Goal: Task Accomplishment & Management: Complete application form

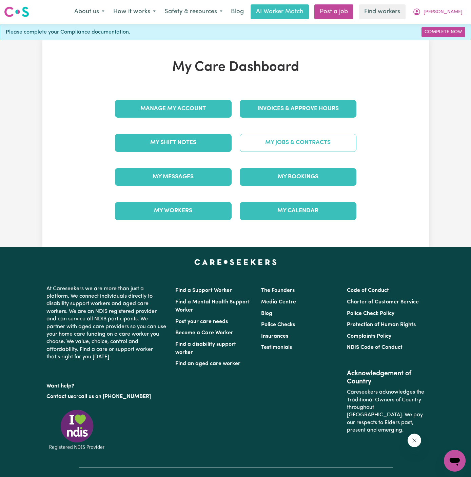
click at [267, 139] on link "My Jobs & Contracts" at bounding box center [298, 143] width 117 height 18
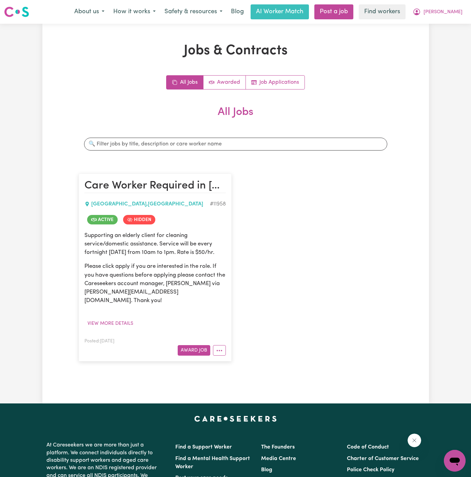
click at [312, 235] on div "Care Worker Required in Green Valley, NSW GREEN VALLEY , New South Wales # 1195…" at bounding box center [236, 267] width 322 height 201
click at [353, 12] on link "Post a job" at bounding box center [333, 11] width 39 height 15
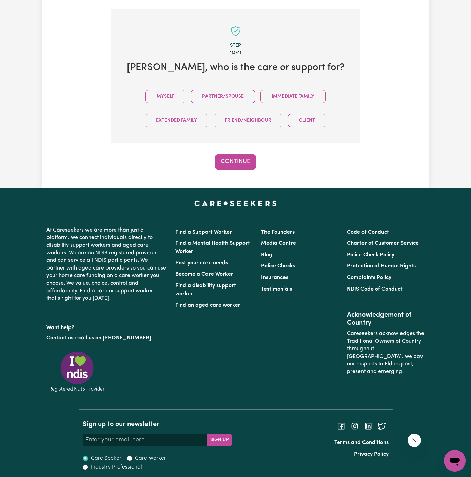
scroll to position [169, 0]
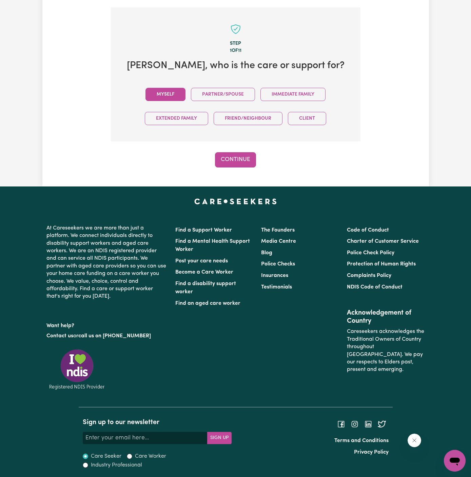
click at [174, 92] on button "Myself" at bounding box center [165, 94] width 40 height 13
click at [245, 149] on div "Step 1 of 11 Victor , who is the care or support for? Myself Partner/Spouse Imm…" at bounding box center [235, 87] width 249 height 160
click at [222, 164] on button "Continue" at bounding box center [235, 159] width 41 height 15
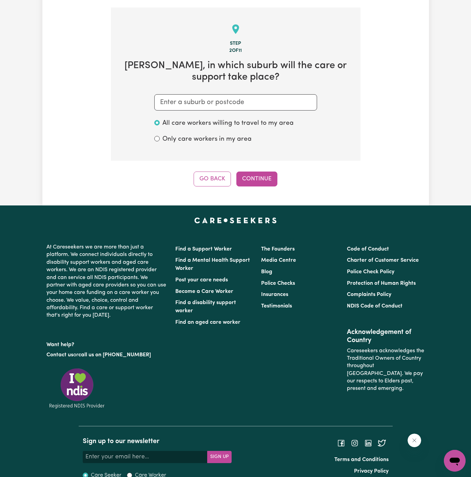
scroll to position [176, 0]
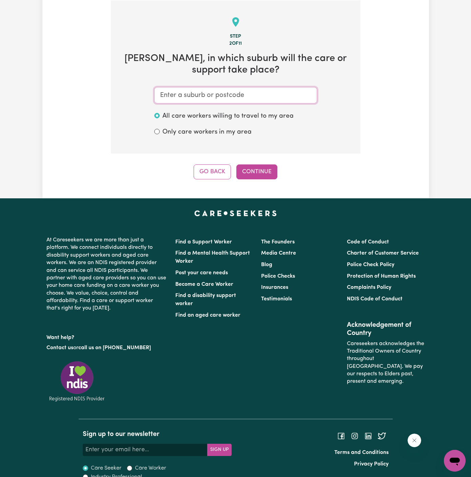
click at [239, 96] on input "text" at bounding box center [235, 95] width 163 height 16
paste input "Green Valley"
type input "Green Valley"
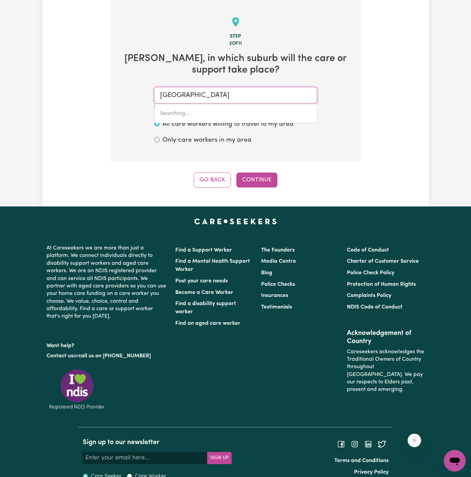
type input "Green Valley, New South Wales, 2168"
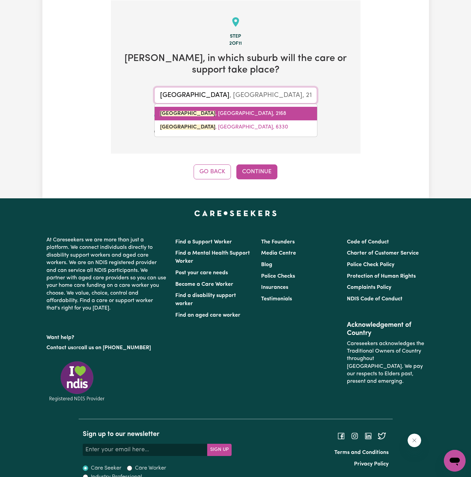
click at [245, 112] on span "GREEN VALLEY , New South Wales, 2168" at bounding box center [223, 113] width 126 height 5
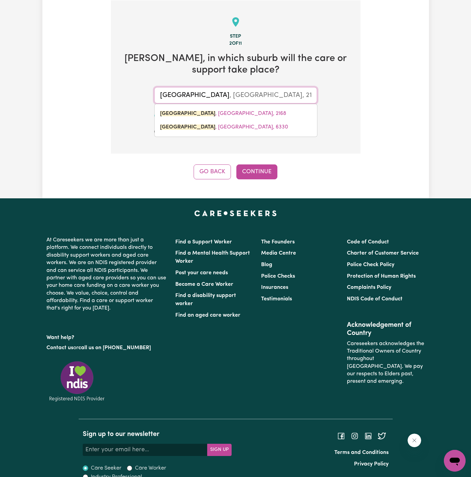
type input "GREEN VALLEY, New South Wales, 2168"
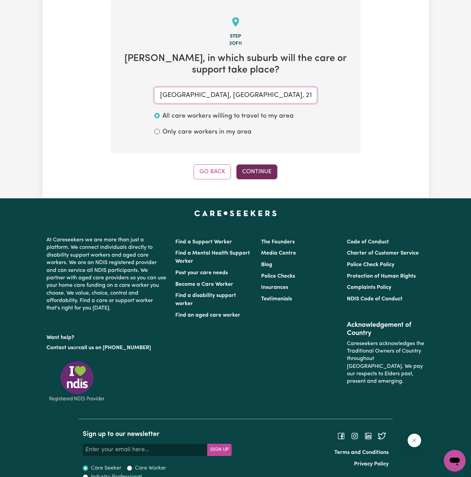
type input "GREEN VALLEY, New South Wales, 2168"
click at [261, 165] on button "Continue" at bounding box center [256, 171] width 41 height 15
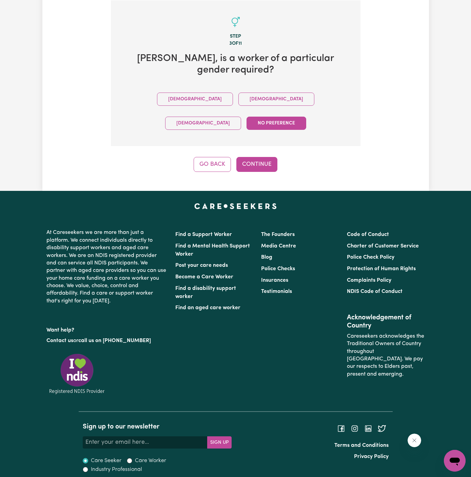
scroll to position [145, 0]
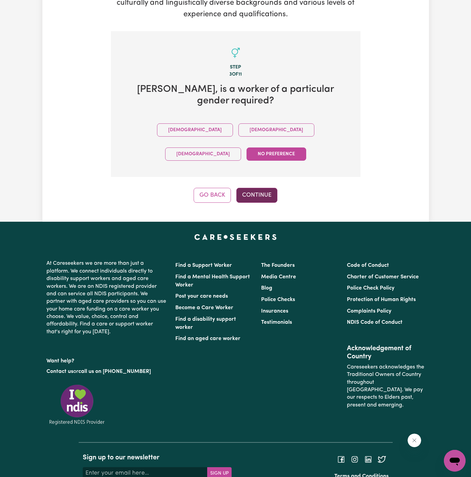
click at [260, 188] on button "Continue" at bounding box center [256, 195] width 41 height 15
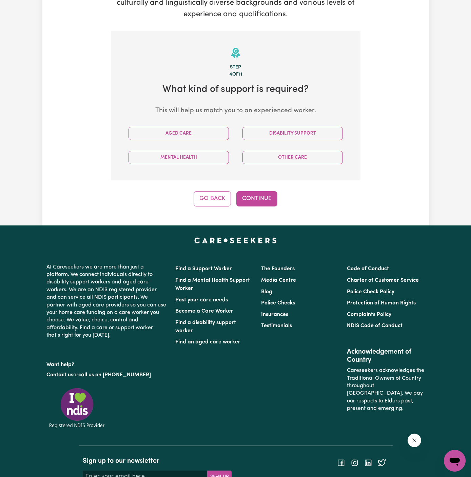
scroll to position [176, 0]
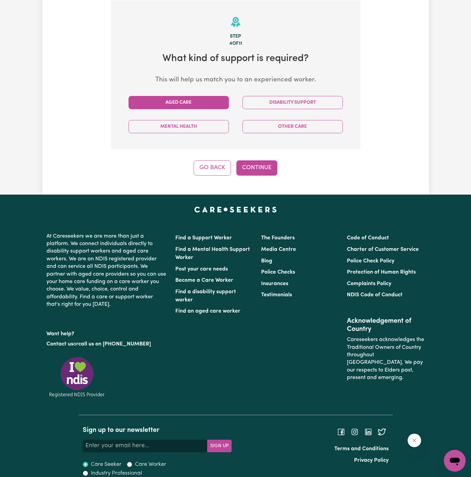
click at [189, 103] on button "Aged Care" at bounding box center [178, 102] width 100 height 13
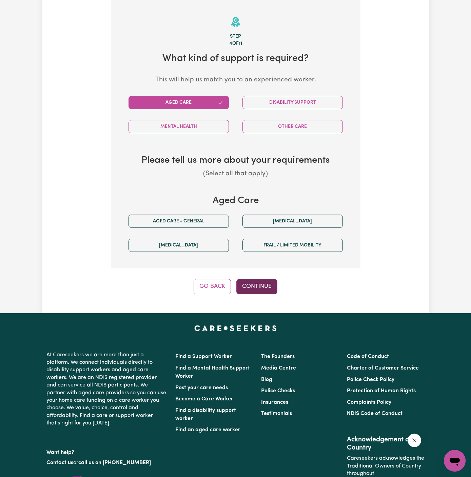
click at [257, 282] on button "Continue" at bounding box center [256, 286] width 41 height 15
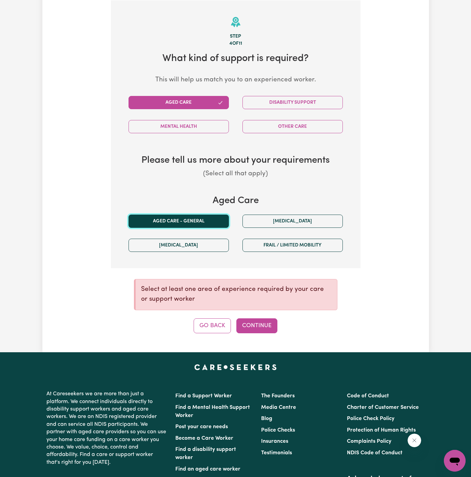
click at [198, 217] on button "Aged care - General" at bounding box center [178, 220] width 100 height 13
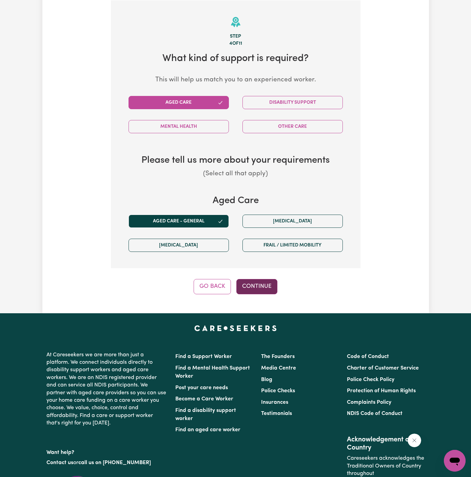
click at [264, 279] on button "Continue" at bounding box center [256, 286] width 41 height 15
select select "AGED_HOME_CARE"
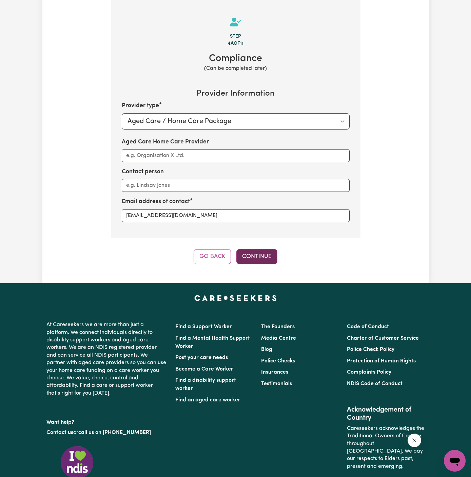
click at [258, 255] on button "Continue" at bounding box center [256, 256] width 41 height 15
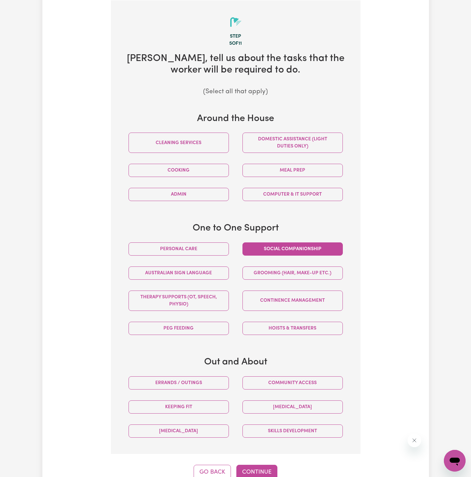
click at [279, 247] on button "Social companionship" at bounding box center [292, 248] width 100 height 13
click at [300, 385] on button "Community access" at bounding box center [292, 382] width 100 height 13
click at [255, 468] on button "Continue" at bounding box center [256, 472] width 41 height 15
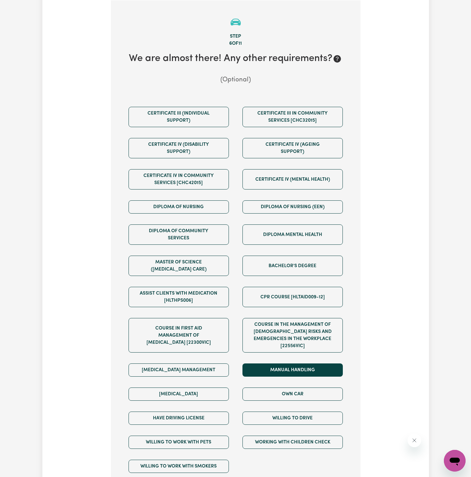
scroll to position [231, 0]
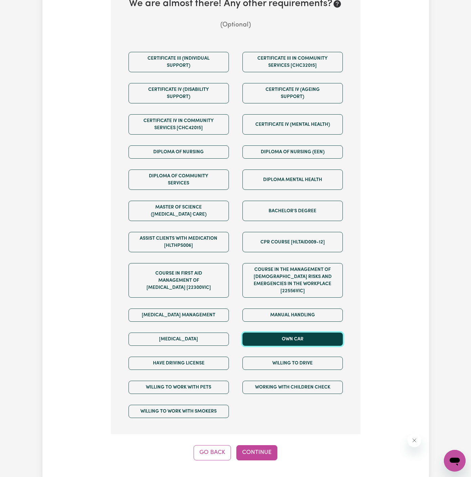
click at [285, 332] on button "Own Car" at bounding box center [292, 338] width 100 height 13
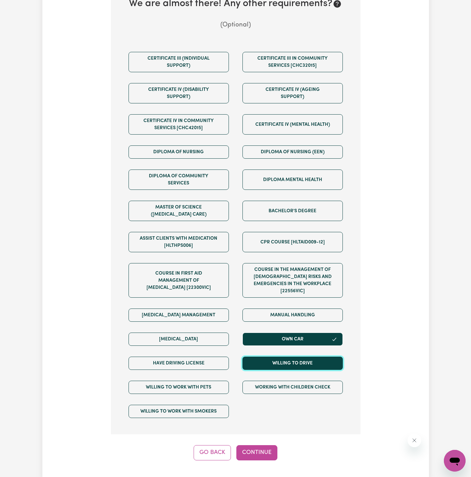
click at [285, 356] on button "Willing to drive" at bounding box center [292, 362] width 100 height 13
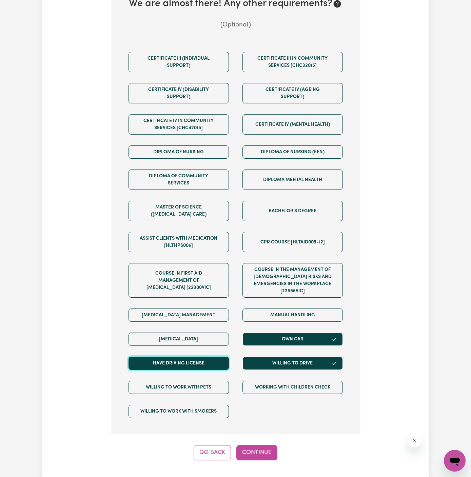
click at [222, 356] on button "Have driving license" at bounding box center [178, 362] width 100 height 13
click at [256, 445] on button "Continue" at bounding box center [256, 452] width 41 height 15
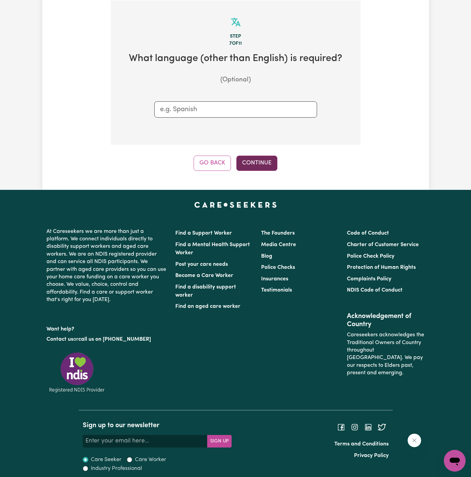
click at [255, 160] on button "Continue" at bounding box center [256, 163] width 41 height 15
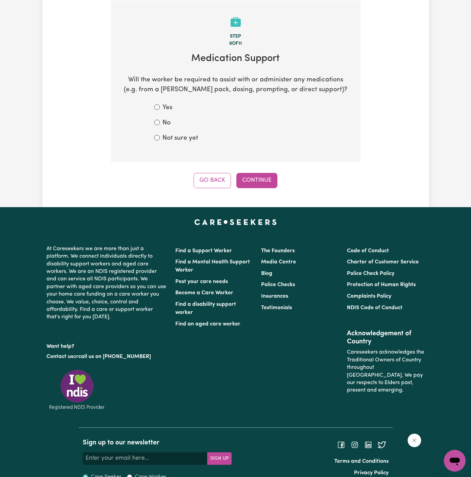
click at [165, 125] on label "No" at bounding box center [166, 123] width 8 height 10
click at [160, 125] on input "No" at bounding box center [156, 122] width 5 height 5
radio input "true"
click at [267, 175] on button "Continue" at bounding box center [256, 180] width 41 height 15
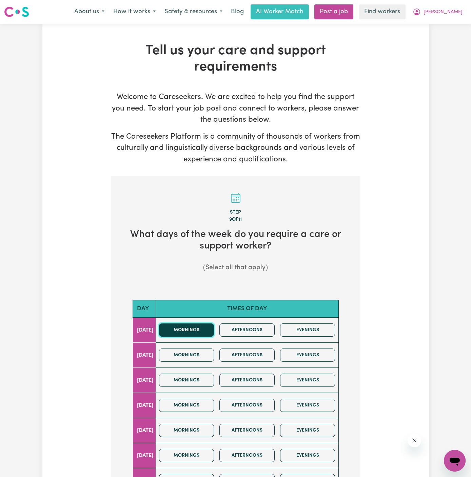
click at [205, 331] on button "Mornings" at bounding box center [186, 329] width 55 height 13
click at [257, 331] on button "Afternoons" at bounding box center [246, 329] width 55 height 13
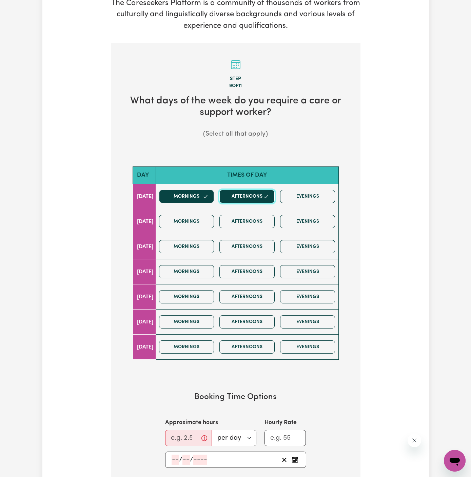
scroll to position [145, 0]
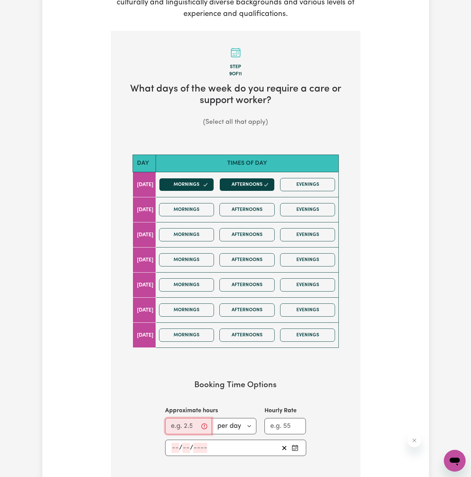
click at [184, 428] on input "Approximate hours" at bounding box center [188, 426] width 47 height 16
type input "4"
click at [179, 445] on span "/" at bounding box center [180, 447] width 3 height 7
click at [171, 450] on div "/ /" at bounding box center [225, 447] width 108 height 10
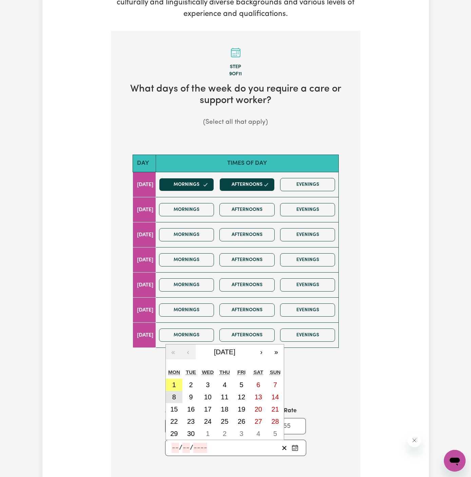
click at [177, 398] on button "8" at bounding box center [174, 397] width 17 height 12
type input "2025-09-08"
type input "8"
type input "9"
type input "2025"
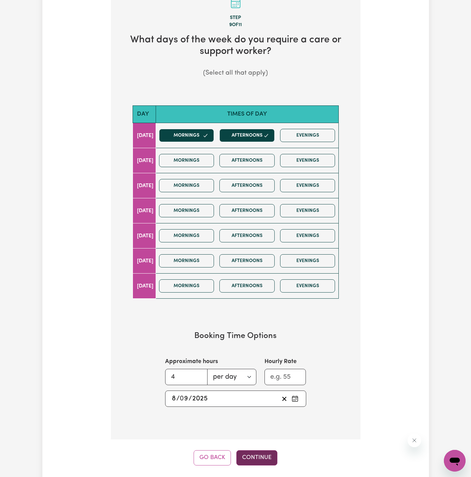
click at [260, 450] on button "Continue" at bounding box center [256, 457] width 41 height 15
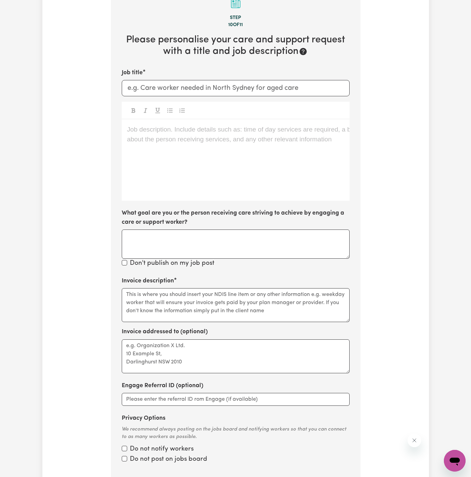
scroll to position [176, 0]
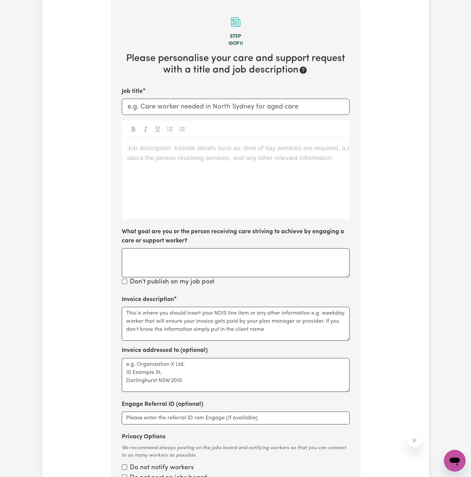
click at [188, 161] on div "Job description. Include details such as: time of day services are required, a …" at bounding box center [236, 178] width 228 height 81
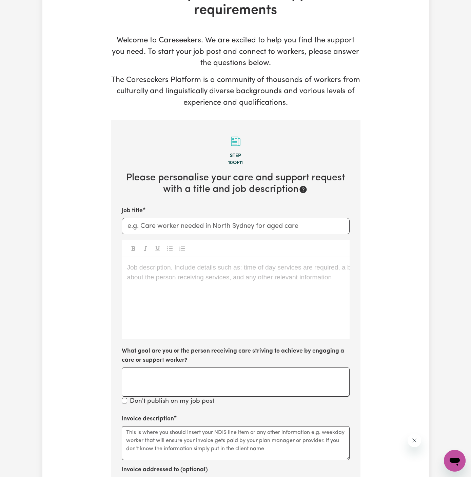
scroll to position [46, 0]
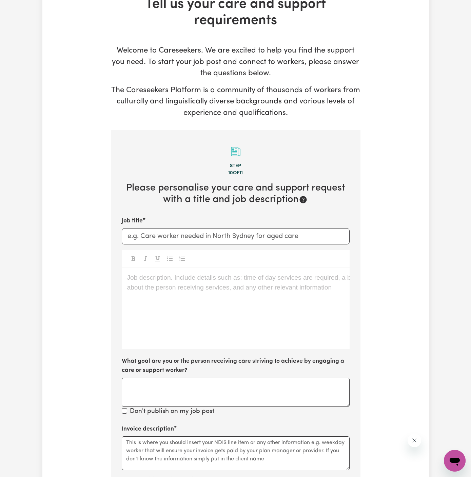
click at [226, 275] on p "Job description. Include details such as: time of day services are required, a …" at bounding box center [235, 278] width 217 height 10
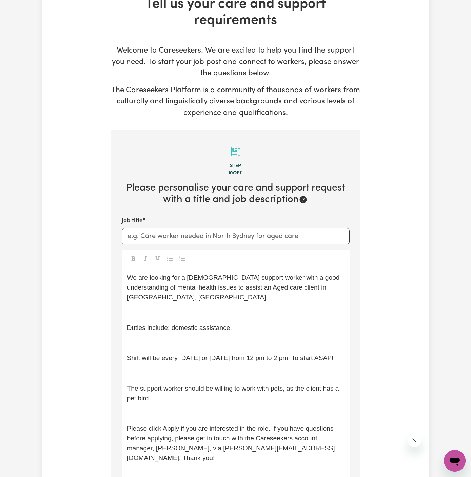
click at [194, 308] on p "﻿" at bounding box center [235, 313] width 217 height 10
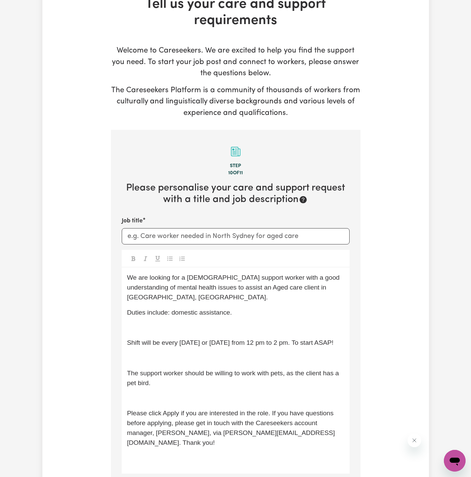
click at [166, 353] on p "﻿" at bounding box center [235, 358] width 217 height 10
click at [163, 353] on p "﻿" at bounding box center [235, 358] width 217 height 10
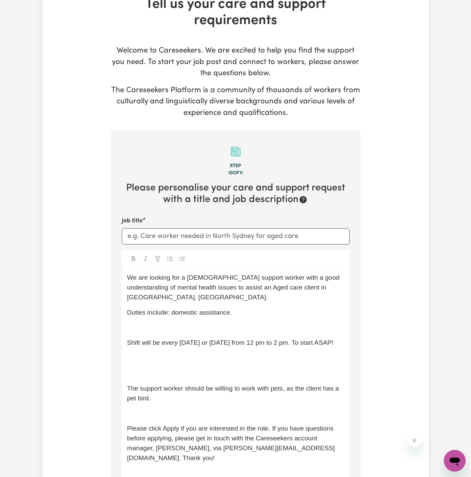
click at [144, 323] on p "﻿" at bounding box center [235, 328] width 217 height 10
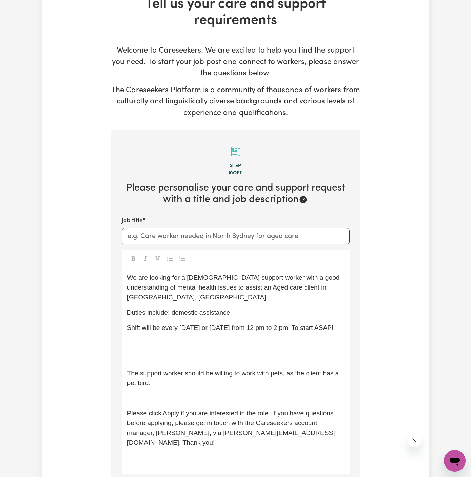
click at [147, 338] on p "﻿" at bounding box center [235, 343] width 217 height 10
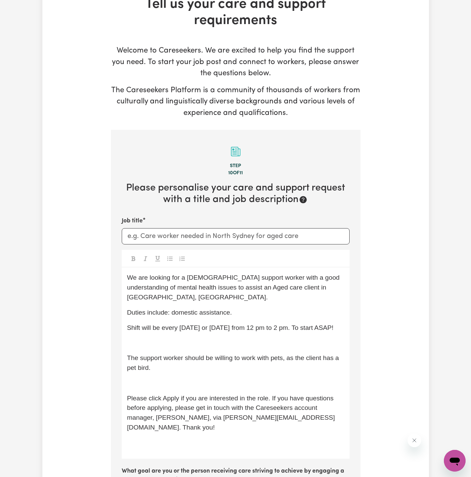
click at [146, 339] on div "We are looking for a female support worker with a good understanding of mental …" at bounding box center [236, 362] width 228 height 191
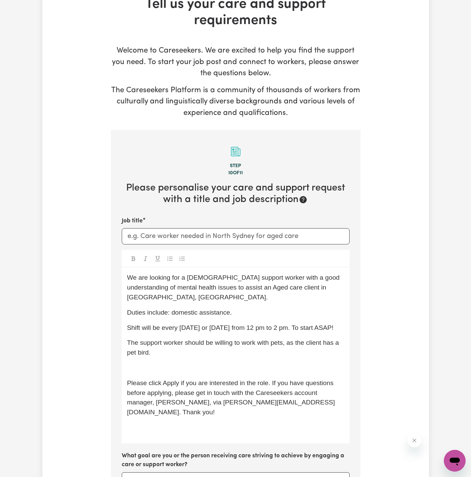
click at [153, 350] on div "We are looking for a female support worker with a good understanding of mental …" at bounding box center [236, 355] width 228 height 176
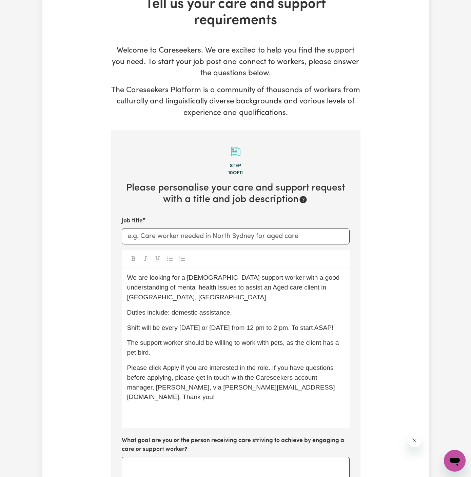
click at [165, 364] on span "Please click Apply if you are interested in the role. If you have questions bef…" at bounding box center [231, 382] width 208 height 36
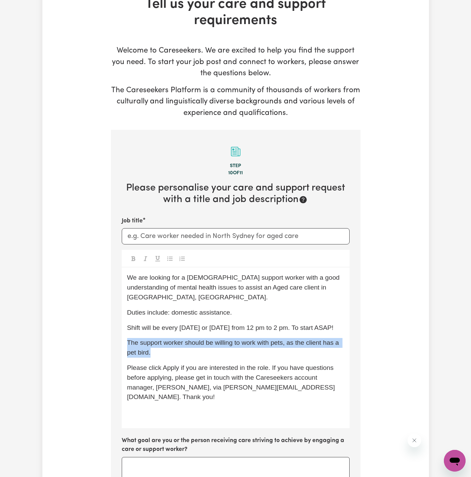
drag, startPoint x: 161, startPoint y: 343, endPoint x: 119, endPoint y: 331, distance: 43.8
click at [119, 331] on section "Step 10 of 11 Please personalise your care and support request with a title and…" at bounding box center [235, 419] width 249 height 578
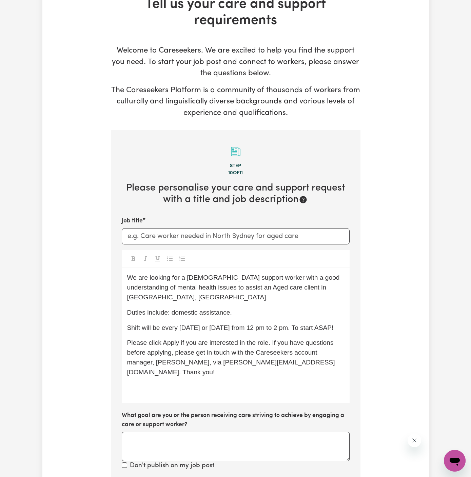
click at [132, 324] on span "Shift will be every Thursday or Friday from 12 pm to 2 pm. To start ASAP!" at bounding box center [230, 327] width 206 height 7
click at [206, 323] on p "Shift will be every Thursday or Friday from 12 pm to 2 pm. To start ASAP!" at bounding box center [235, 328] width 217 height 10
drag, startPoint x: 171, startPoint y: 303, endPoint x: 346, endPoint y: 303, distance: 174.8
click at [346, 303] on div "We are looking for a female support worker with a good understanding of mental …" at bounding box center [236, 335] width 228 height 136
click at [195, 309] on span "Duties include: communtiy access" at bounding box center [176, 312] width 98 height 7
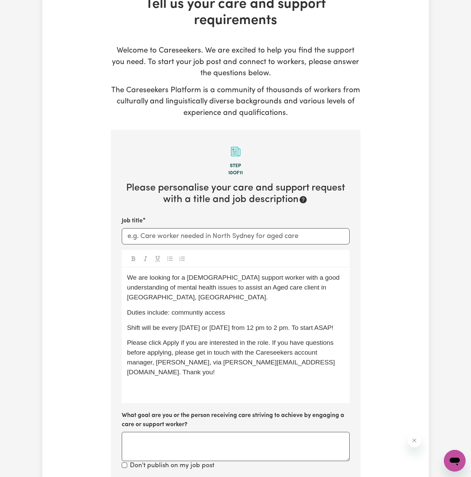
click at [197, 309] on span "Duties include: communtiy access" at bounding box center [176, 312] width 98 height 7
click at [243, 308] on div "We are looking for a female support worker with a good understanding of mental …" at bounding box center [236, 335] width 228 height 136
click at [192, 269] on div "We are looking for a female support worker with a good understanding of mental …" at bounding box center [236, 335] width 228 height 136
click at [192, 276] on span "We are looking for a female support worker with a good understanding of mental …" at bounding box center [234, 287] width 214 height 27
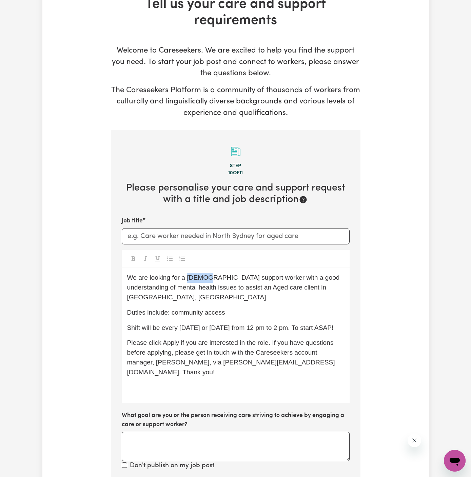
click at [192, 276] on span "We are looking for a female support worker with a good understanding of mental …" at bounding box center [234, 287] width 214 height 27
click at [266, 292] on p "We are looking for a support worker with a good understanding of mental health …" at bounding box center [235, 287] width 217 height 29
click at [256, 278] on span "We are looking for a support worker with a good understanding of mental health …" at bounding box center [232, 287] width 211 height 27
click at [317, 289] on p "We are looking for a support worker with a good understanding of mental health …" at bounding box center [235, 287] width 217 height 29
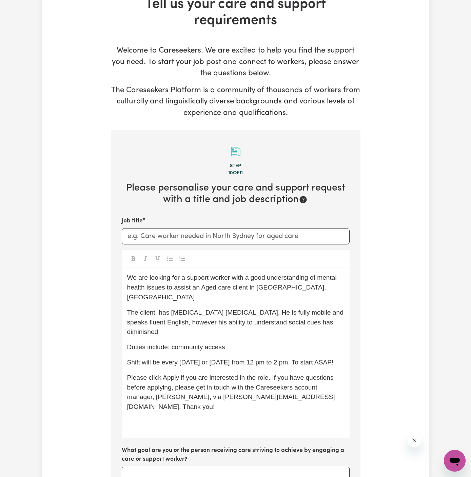
click at [267, 373] on p "Please click Apply if you are interested in the role. If you have questions bef…" at bounding box center [235, 392] width 217 height 39
click at [159, 309] on span "The client has Alzheimer's dementia. He is fully mobile and speaks fluent Engli…" at bounding box center [236, 322] width 218 height 27
click at [192, 343] on span "Duties include: community access" at bounding box center [176, 346] width 98 height 7
click at [228, 318] on div "We are looking for a support worker with a good understanding of mental health …" at bounding box center [236, 352] width 228 height 170
click at [291, 342] on p "Duties include: community access" at bounding box center [235, 347] width 217 height 10
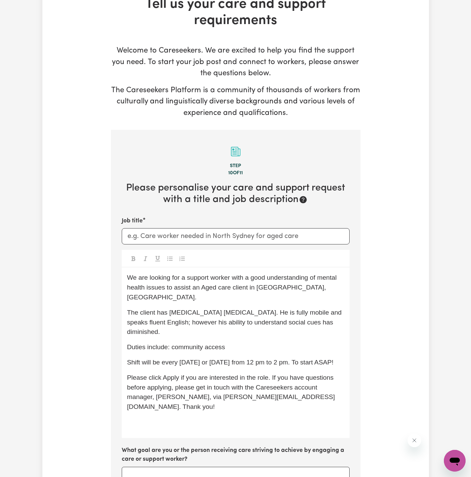
click at [225, 343] on span "Duties include: community access" at bounding box center [176, 346] width 98 height 7
click at [254, 342] on p "Duties include: community access" at bounding box center [235, 347] width 217 height 10
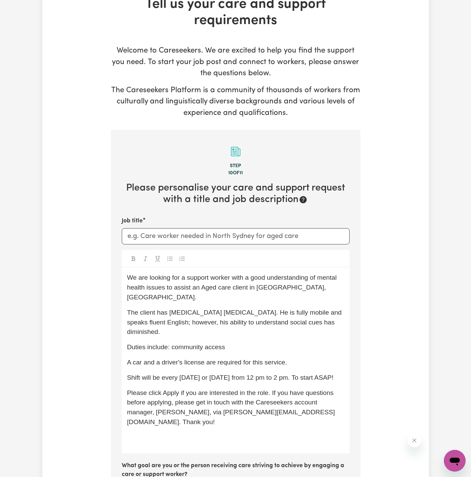
click at [205, 316] on p "The client has Alzheimer's dementia. He is fully mobile and speaks fluent Engli…" at bounding box center [235, 322] width 217 height 29
click at [299, 286] on p "We are looking for a support worker with a good understanding of mental health …" at bounding box center [235, 287] width 217 height 29
drag, startPoint x: 231, startPoint y: 277, endPoint x: 165, endPoint y: 288, distance: 66.2
click at [165, 288] on span "We are looking for a support worker with a good understanding of mental health …" at bounding box center [232, 287] width 211 height 27
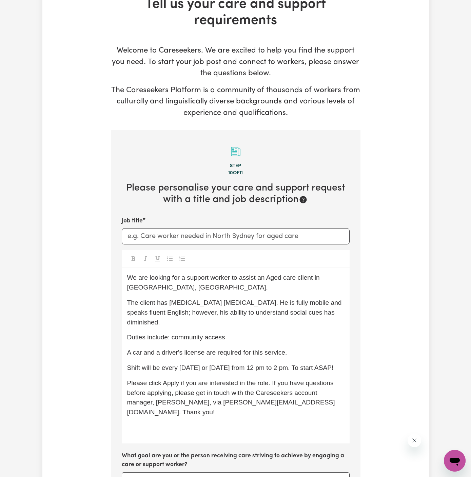
click at [201, 289] on p "We are looking for a support worker to assist an Aged care client in Manly, NSW." at bounding box center [235, 283] width 217 height 20
click at [268, 277] on span "We are looking for a support worker to assist an Aged care client in Manly, NSW." at bounding box center [224, 282] width 194 height 17
click at [279, 278] on span "We are looking for a support worker to assist an aged care client in Manly, NSW." at bounding box center [224, 282] width 194 height 17
click at [304, 279] on span "We are looking for a support worker to assist an aged care client in Manly, NSW." at bounding box center [224, 282] width 194 height 17
click at [186, 283] on p "We are looking for a support worker to assist an aged care client in Manly, NSW." at bounding box center [235, 283] width 217 height 20
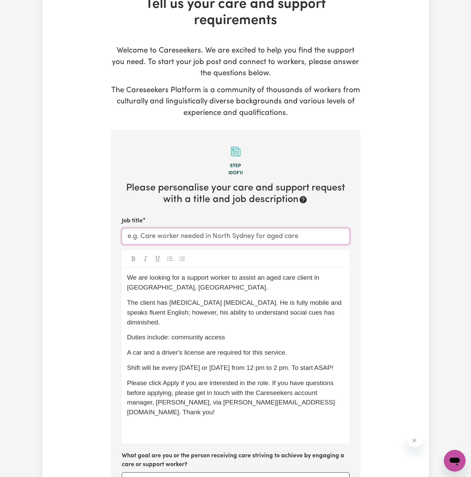
click at [238, 239] on input "Job title" at bounding box center [236, 236] width 228 height 16
paste input "Green Valley, NSW"
type input "Support Worker Needed In Green Valley, NSW"
click at [170, 307] on p "The client has Alzheimer's dementia. He is fully mobile and speaks fluent Engli…" at bounding box center [235, 312] width 217 height 29
click at [203, 333] on span "Duties include: community access" at bounding box center [176, 336] width 98 height 7
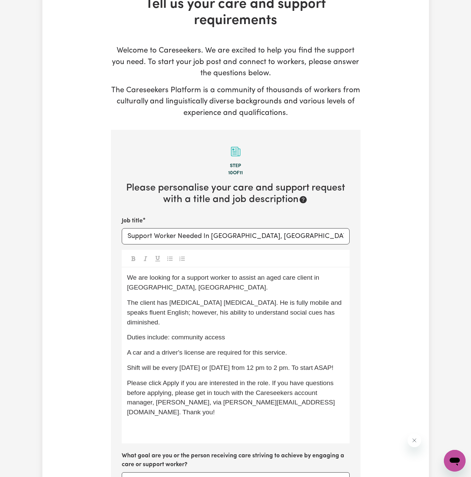
click at [242, 335] on div "We are looking for a support worker to assist an aged care client in Green Vall…" at bounding box center [236, 355] width 228 height 176
click at [238, 332] on p "Duties include: community access" at bounding box center [235, 337] width 217 height 10
click at [237, 333] on span "Duties include: community access (to him to attend The Spanish group" at bounding box center [229, 336] width 205 height 7
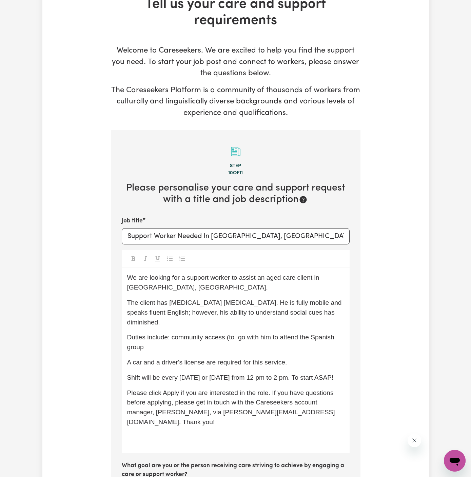
click at [173, 338] on p "Duties include: community access (to go with him to attend the Spanish group" at bounding box center [235, 342] width 217 height 20
click at [241, 333] on span "Duties include: community access (to go with him to attend the Spanish group)" at bounding box center [231, 341] width 209 height 17
click at [239, 333] on span "Duties include: community access (to go with him to attend the Spanish group)" at bounding box center [231, 341] width 209 height 17
click at [247, 337] on p "Duties include: community access (to go with him to attend the Spanish group)" at bounding box center [235, 342] width 217 height 20
click at [252, 337] on p "Duties include: community access (to go with him to attend the Spanish group)" at bounding box center [235, 342] width 217 height 20
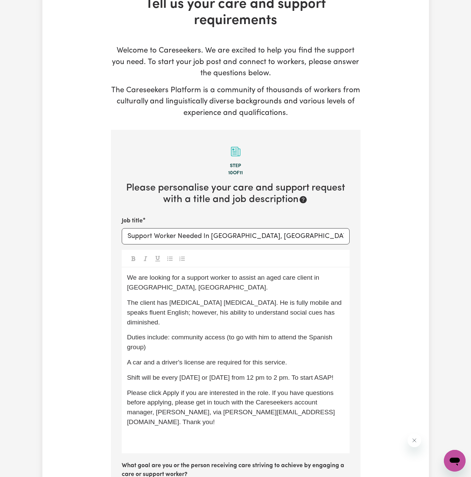
click at [145, 339] on span "Duties include: community access (to go with him to attend the Spanish group)" at bounding box center [230, 341] width 207 height 17
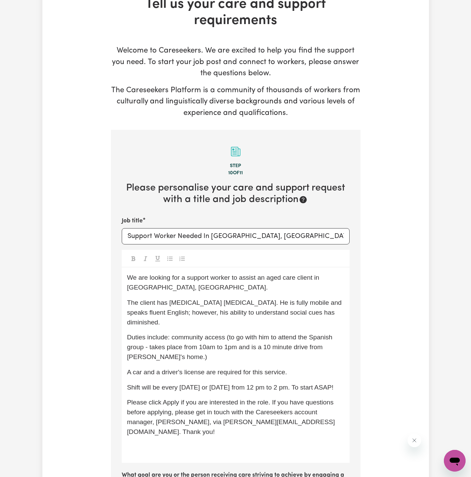
click at [150, 337] on span "Duties include: community access (to go with him to attend the Spanish group - …" at bounding box center [230, 346] width 207 height 27
click at [235, 335] on span "Duties include: community access (to go with him to attend the Spanish group - …" at bounding box center [233, 346] width 212 height 27
click at [264, 339] on span "Duties include: community access (to go with him to attend the Spanish group - …" at bounding box center [233, 346] width 213 height 27
click at [259, 339] on span "Duties include: community access (to go with him to attend the Spanish group - …" at bounding box center [233, 346] width 213 height 27
click at [289, 344] on p "Duties include: community access (to go with him to attend the Spanish group - …" at bounding box center [235, 346] width 217 height 29
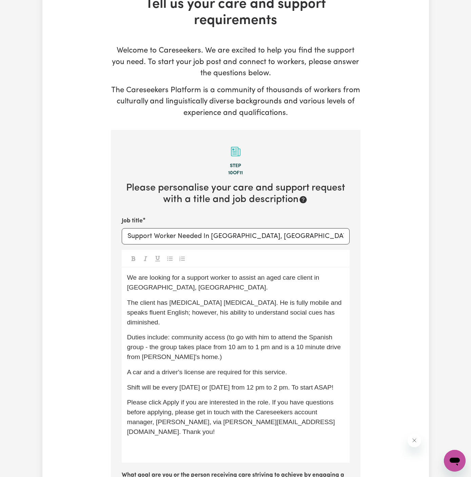
click at [317, 343] on p "Duties include: community access (to go with him to attend the Spanish group - …" at bounding box center [235, 346] width 217 height 29
click at [183, 352] on div "We are looking for a support worker to assist an aged care client in Green Vall…" at bounding box center [236, 364] width 228 height 195
click at [158, 349] on span "Duties include: community access (to go with him to attend the Spanish group - …" at bounding box center [235, 346] width 216 height 27
click at [199, 345] on p "Duties include: community access (to go with him to attend the Spanish group - …" at bounding box center [235, 346] width 217 height 29
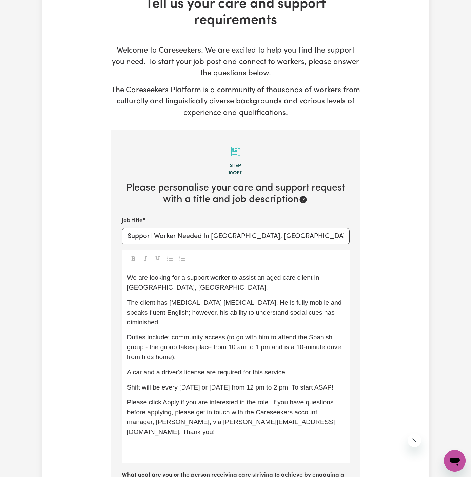
click at [152, 347] on span "Duties include: community access (to go with him to attend the Spanish group - …" at bounding box center [235, 346] width 216 height 27
click at [190, 318] on div "We are looking for a support worker to assist an aged care client in Green Vall…" at bounding box center [236, 364] width 228 height 195
click at [218, 321] on div "We are looking for a support worker to assist an aged care client in Green Vall…" at bounding box center [236, 364] width 228 height 195
click at [266, 368] on span "A car and a driver's license are required for this service." at bounding box center [207, 371] width 160 height 7
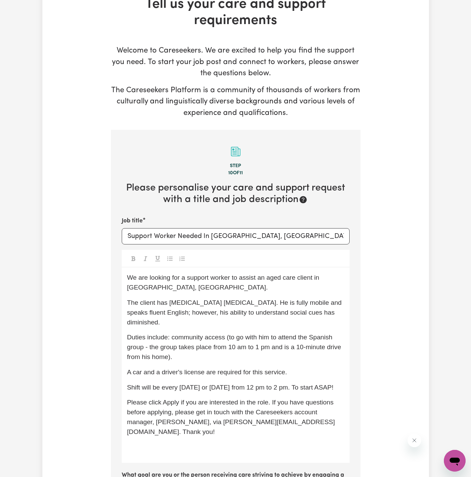
drag, startPoint x: 178, startPoint y: 377, endPoint x: 350, endPoint y: 383, distance: 171.9
click at [350, 383] on section "Step 10 of 11 Please personalise your care and support request with a title and…" at bounding box center [235, 436] width 249 height 613
drag, startPoint x: 180, startPoint y: 378, endPoint x: 289, endPoint y: 380, distance: 109.5
click at [289, 384] on span "Shift will be every Thursday or Friday from 12 pm to 2 pm. To start ASAP!" at bounding box center [230, 387] width 206 height 7
click at [300, 384] on span "Shift will be every Monday from 945 am to 1 pm. To start ASAP!" at bounding box center [217, 387] width 180 height 7
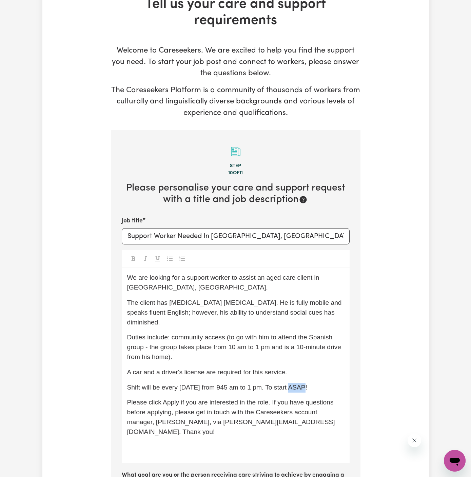
click at [300, 384] on span "Shift will be every Monday from 945 am to 1 pm. To start ASAP!" at bounding box center [217, 387] width 180 height 7
click at [223, 437] on div "We are looking for a support worker to assist an aged care client in Green Vall…" at bounding box center [236, 364] width 228 height 195
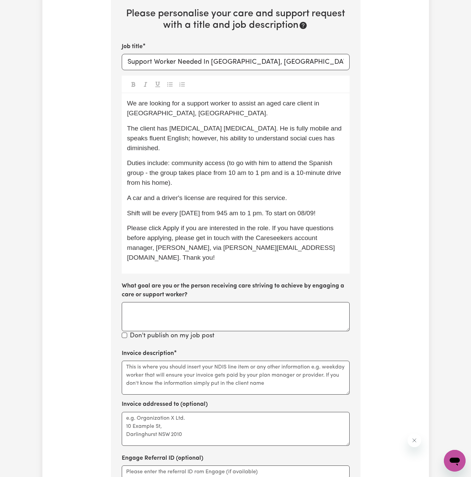
scroll to position [272, 0]
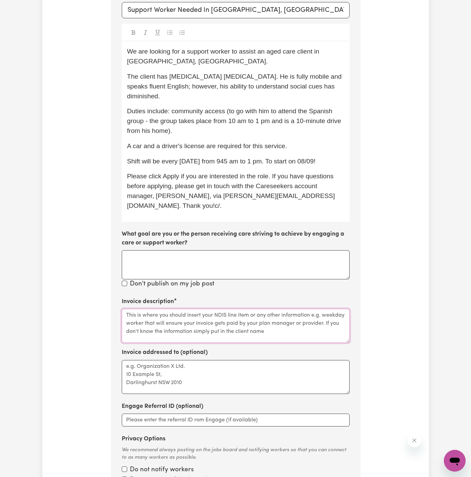
click at [181, 309] on textarea "Invoice description" at bounding box center [236, 326] width 228 height 34
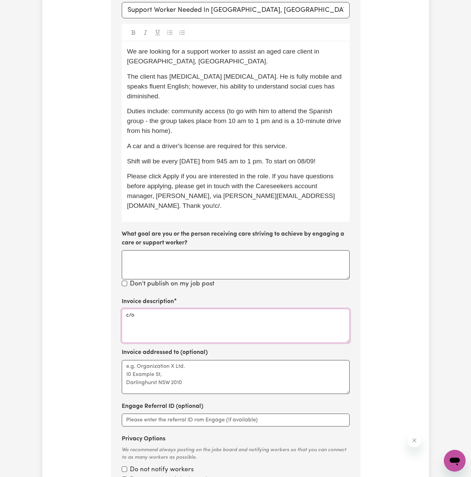
paste textarea "Vitality Club -"
type textarea "c/o Vitality Club"
click at [132, 309] on textarea "c/o Vitality Club" at bounding box center [236, 326] width 228 height 34
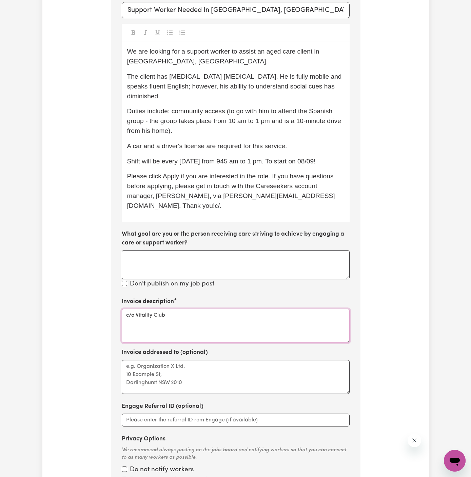
type textarea "c/o Vitality Club"
click at [154, 366] on textarea "Invoice addressed to (optional)" at bounding box center [236, 377] width 228 height 34
paste textarea "c/o Vitality Club"
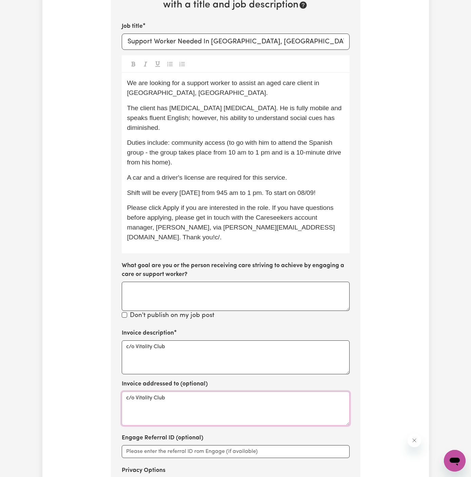
scroll to position [241, 0]
type textarea "c/o Vitality Club"
click at [236, 159] on div "We are looking for a support worker to assist an aged care client in Green Vall…" at bounding box center [236, 163] width 228 height 180
click at [286, 173] on p "A car and a driver's license are required for this service." at bounding box center [235, 178] width 217 height 10
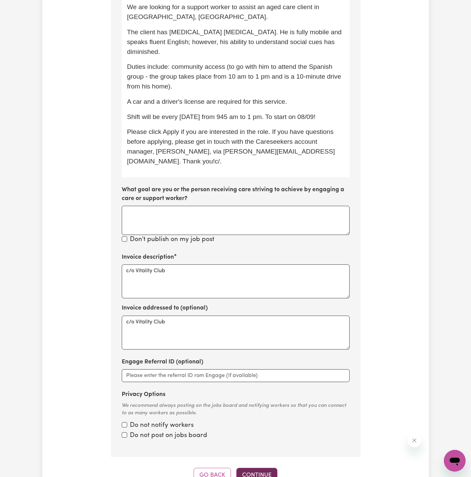
click at [261, 468] on button "Continue" at bounding box center [256, 475] width 41 height 15
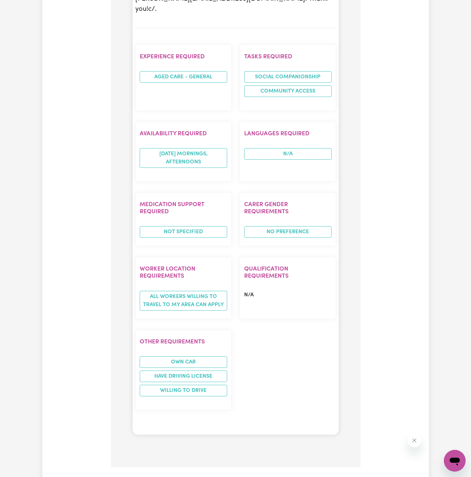
scroll to position [715, 0]
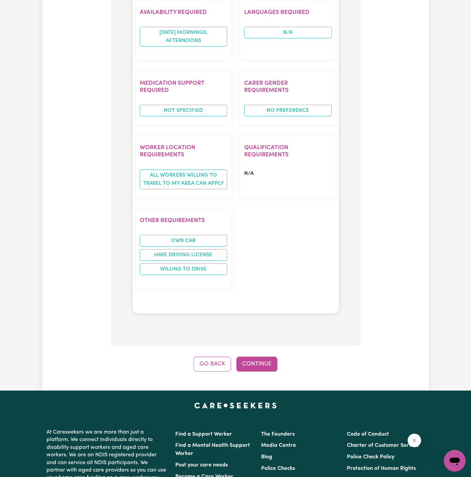
click at [262, 356] on button "Continue" at bounding box center [256, 363] width 41 height 15
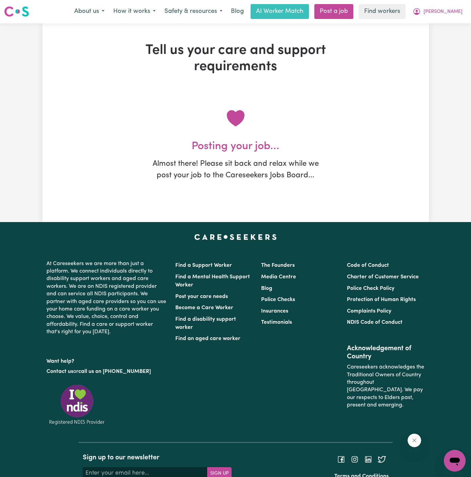
scroll to position [0, 0]
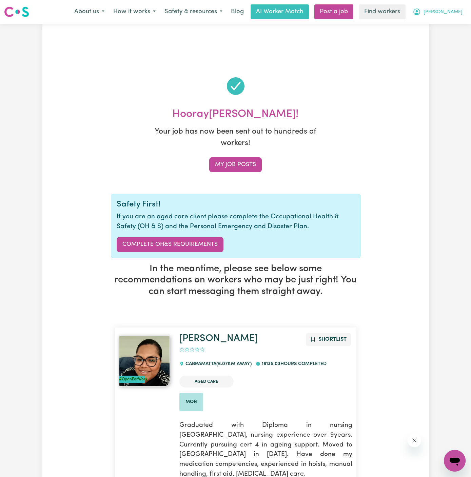
click at [457, 12] on span "[PERSON_NAME]" at bounding box center [442, 11] width 39 height 7
click at [447, 28] on link "My Dashboard" at bounding box center [440, 26] width 54 height 13
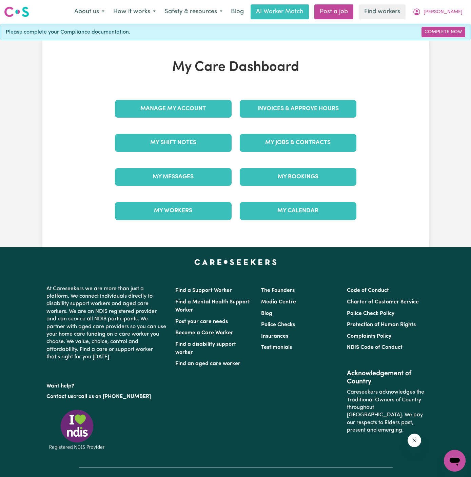
click at [189, 94] on div "Manage My Account" at bounding box center [173, 109] width 125 height 34
click at [189, 104] on link "Manage My Account" at bounding box center [173, 109] width 117 height 18
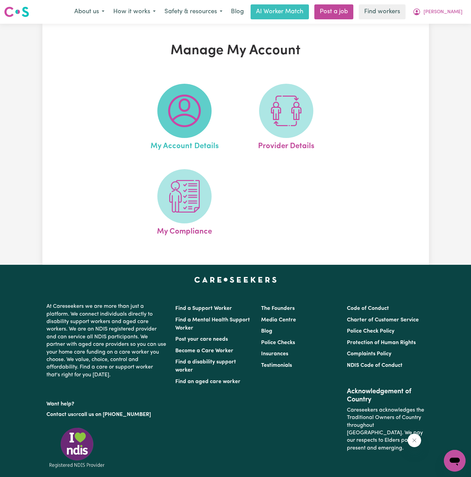
click at [185, 104] on img at bounding box center [184, 111] width 33 height 33
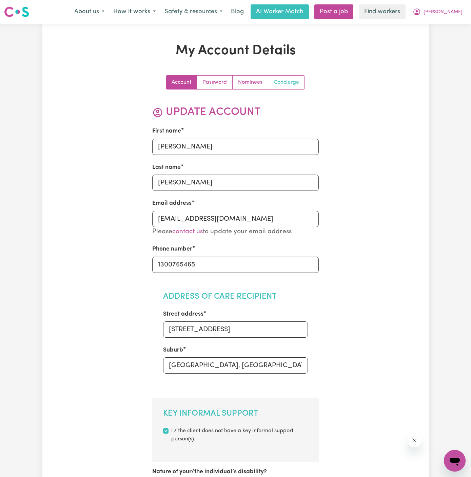
click at [294, 80] on link "Concierge" at bounding box center [286, 83] width 36 height 14
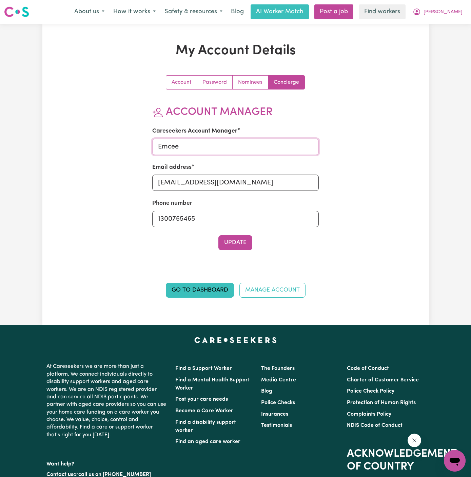
click at [259, 144] on input "Emcee" at bounding box center [235, 147] width 166 height 16
click at [240, 158] on section "Account Manager Careseekers Account Manager a Email address emcee@careseekers.c…" at bounding box center [235, 178] width 166 height 144
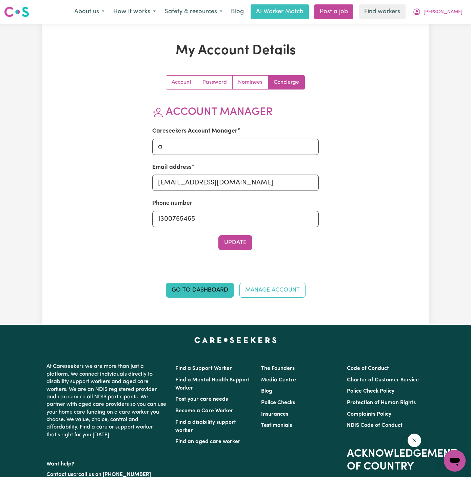
click at [240, 158] on section "Account Manager Careseekers Account Manager a Email address emcee@careseekers.c…" at bounding box center [235, 178] width 166 height 144
click at [244, 148] on input "a" at bounding box center [235, 147] width 166 height 16
type input "Annie"
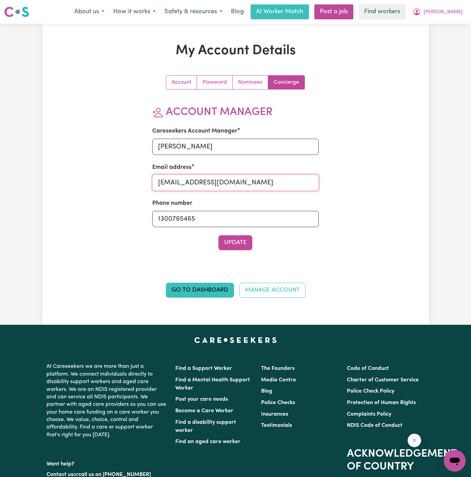
click at [245, 189] on input "emcee@careseekers.com.au" at bounding box center [235, 182] width 166 height 16
type input "annie@careseekers.com.au"
click at [240, 242] on button "Update" at bounding box center [235, 242] width 34 height 15
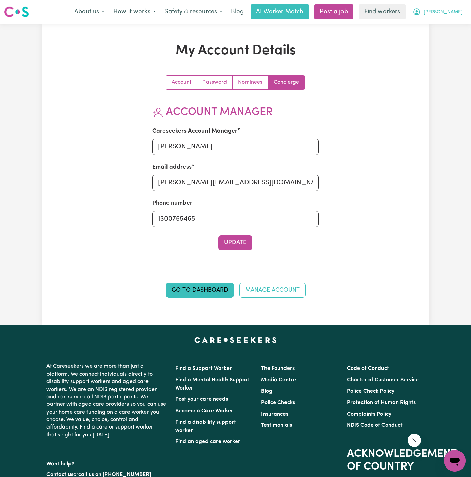
click at [453, 12] on span "[PERSON_NAME]" at bounding box center [442, 11] width 39 height 7
click at [453, 24] on link "My Dashboard" at bounding box center [440, 26] width 54 height 13
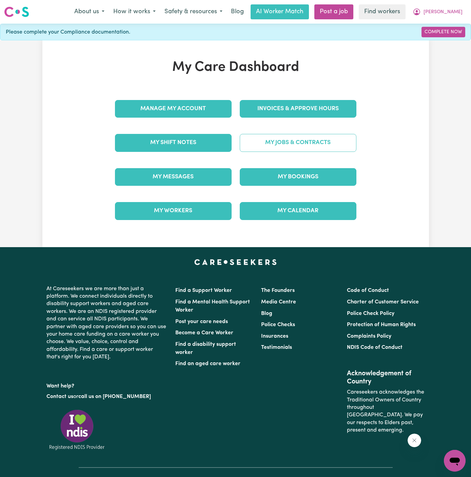
click at [305, 143] on link "My Jobs & Contracts" at bounding box center [298, 143] width 117 height 18
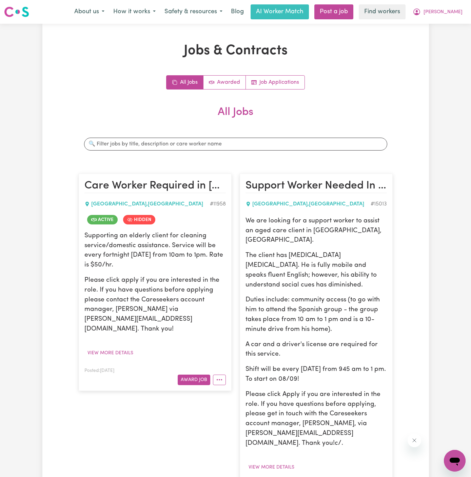
click at [140, 287] on p "Please click apply if you are interested in the role. If you have questions bef…" at bounding box center [154, 304] width 141 height 59
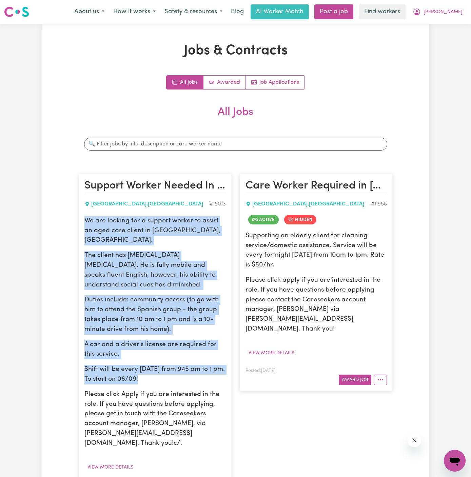
drag, startPoint x: 85, startPoint y: 219, endPoint x: 177, endPoint y: 374, distance: 180.9
click at [177, 374] on div "We are looking for a support worker to assist an aged care client in Green Vall…" at bounding box center [154, 332] width 141 height 232
copy div "We are looking for a support worker to assist an aged care client in Green Vall…"
click at [459, 12] on button "[PERSON_NAME]" at bounding box center [437, 12] width 59 height 14
click at [458, 23] on link "My Dashboard" at bounding box center [440, 26] width 54 height 13
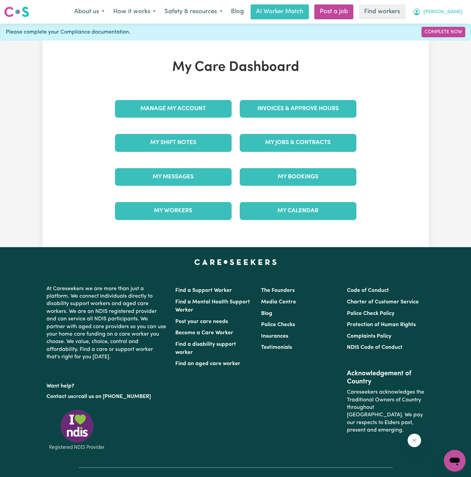
click at [458, 15] on span "[PERSON_NAME]" at bounding box center [442, 11] width 39 height 7
click at [432, 42] on link "Logout" at bounding box center [440, 39] width 54 height 13
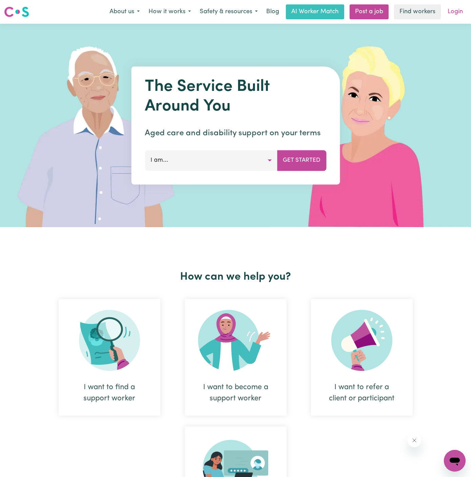
click at [456, 11] on link "Login" at bounding box center [454, 11] width 23 height 15
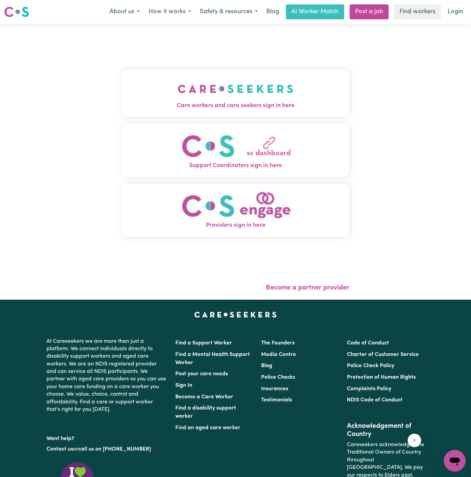
click at [211, 83] on img "Care workers and care seekers sign in here" at bounding box center [236, 88] width 116 height 25
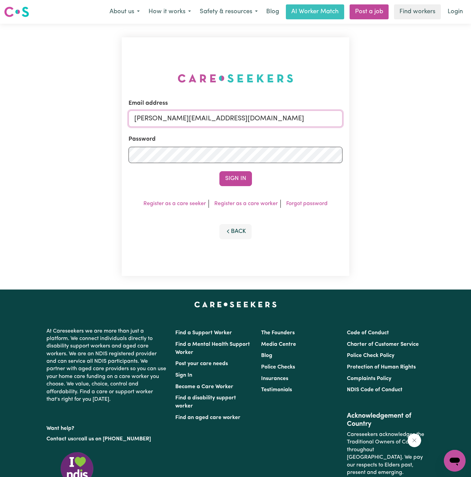
click at [269, 125] on input "dyan@careseekers.com.au" at bounding box center [235, 118] width 214 height 16
drag, startPoint x: 167, startPoint y: 119, endPoint x: 362, endPoint y: 156, distance: 198.0
click at [362, 156] on div "Email address superuser~ltrusler@legalsuper.com.au Password Sign In Register as…" at bounding box center [235, 157] width 471 height 266
type input "superuser~margaretannehayesYS@careseekers.com.au"
click at [236, 182] on button "Sign In" at bounding box center [235, 178] width 33 height 15
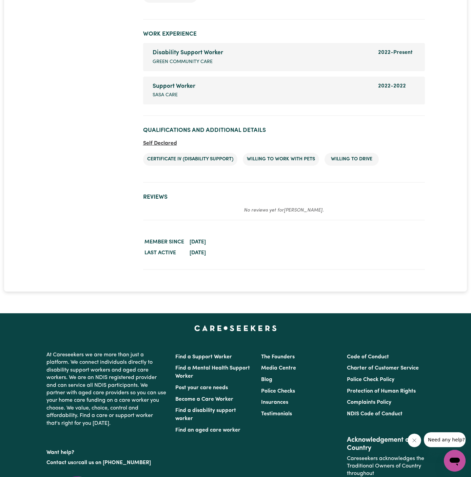
scroll to position [1026, 0]
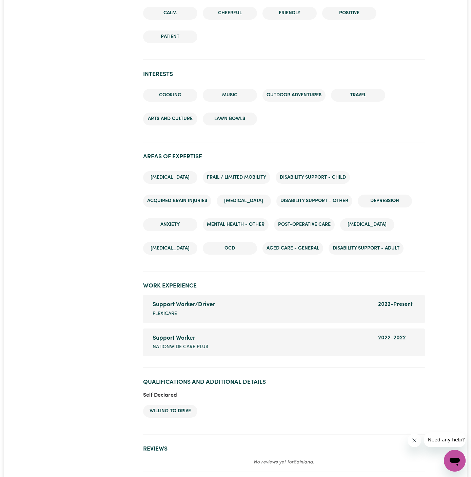
scroll to position [738, 0]
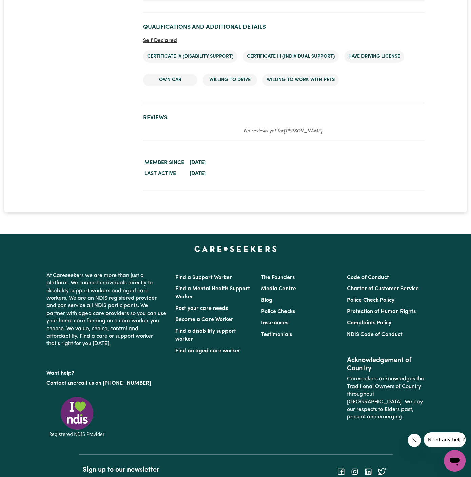
scroll to position [1088, 0]
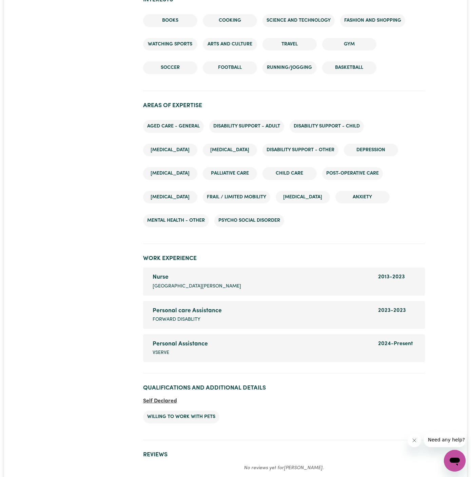
scroll to position [831, 0]
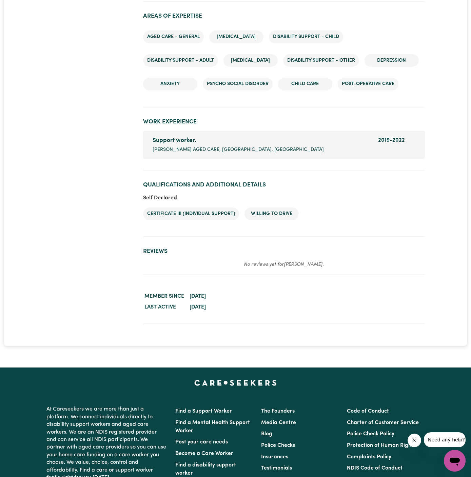
scroll to position [1083, 0]
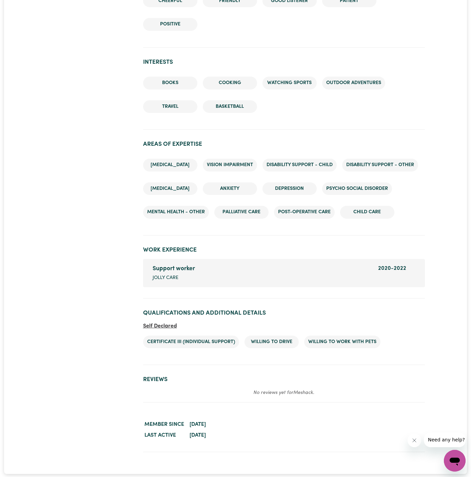
scroll to position [831, 0]
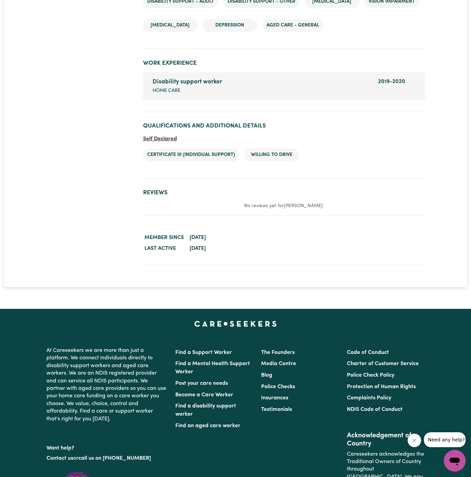
scroll to position [944, 0]
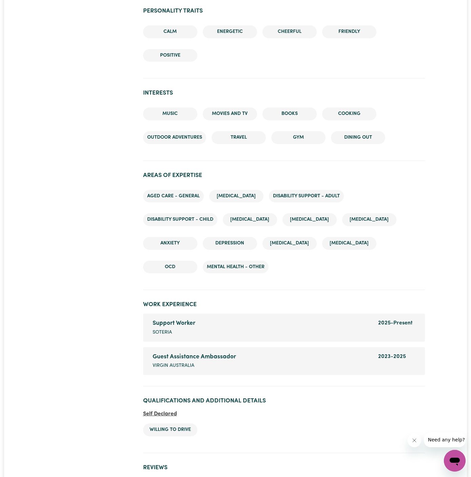
scroll to position [911, 0]
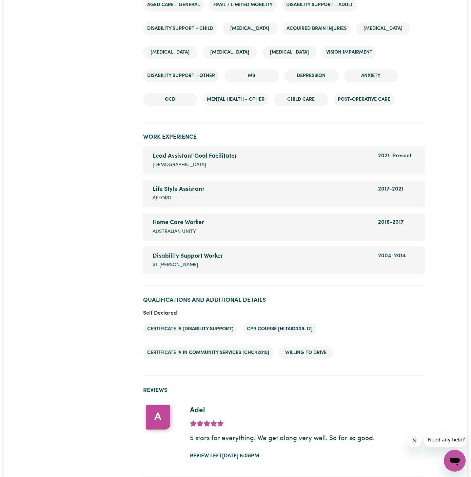
scroll to position [965, 0]
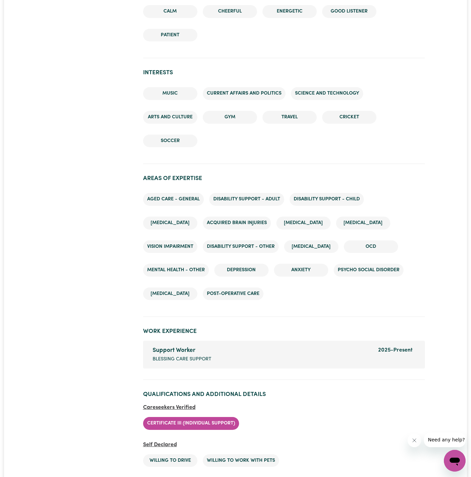
scroll to position [943, 0]
